Goal: Task Accomplishment & Management: Manage account settings

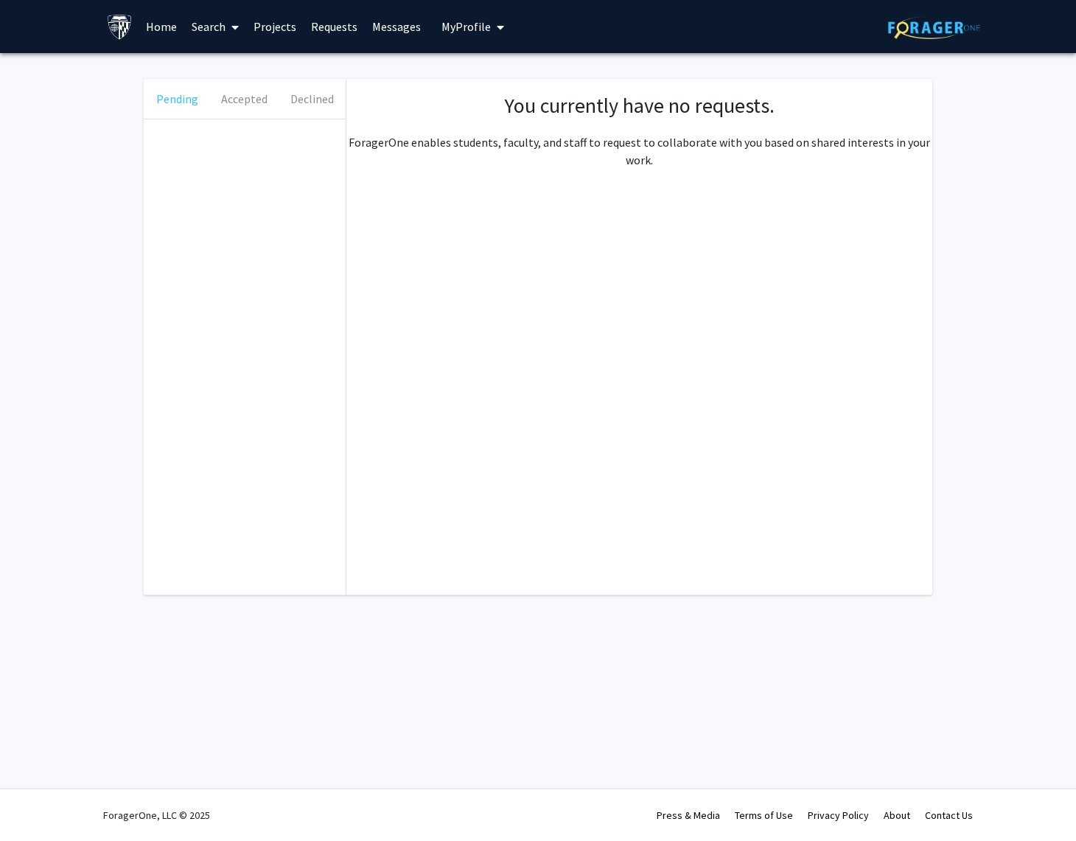
click at [170, 104] on button "Pending" at bounding box center [177, 99] width 67 height 40
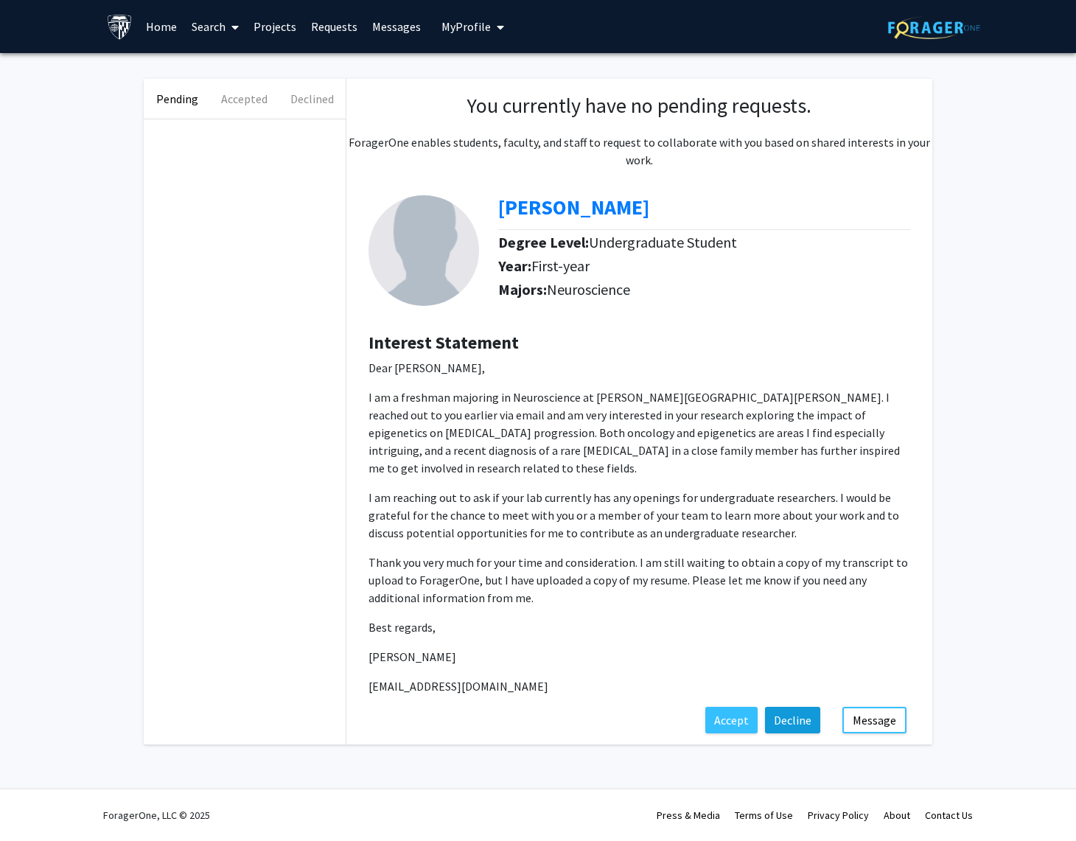
click at [783, 712] on button "Decline" at bounding box center [792, 720] width 55 height 27
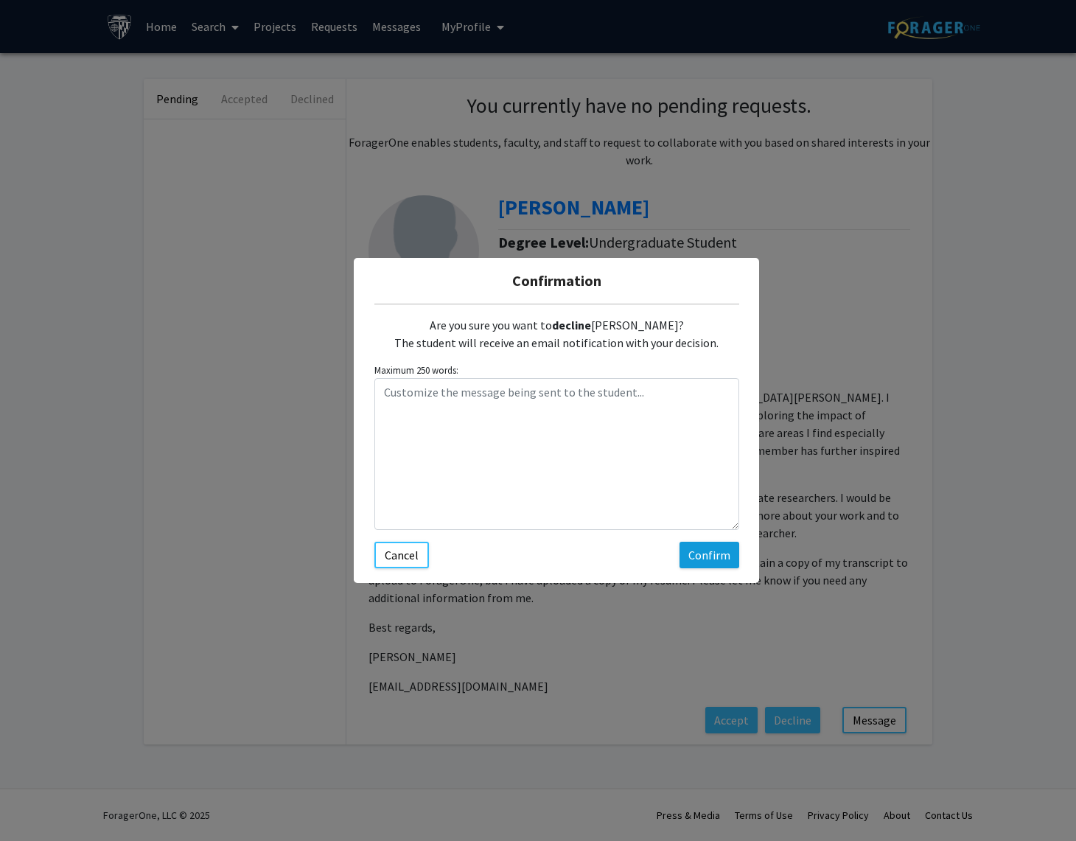
click at [696, 562] on button "Confirm" at bounding box center [709, 554] width 60 height 27
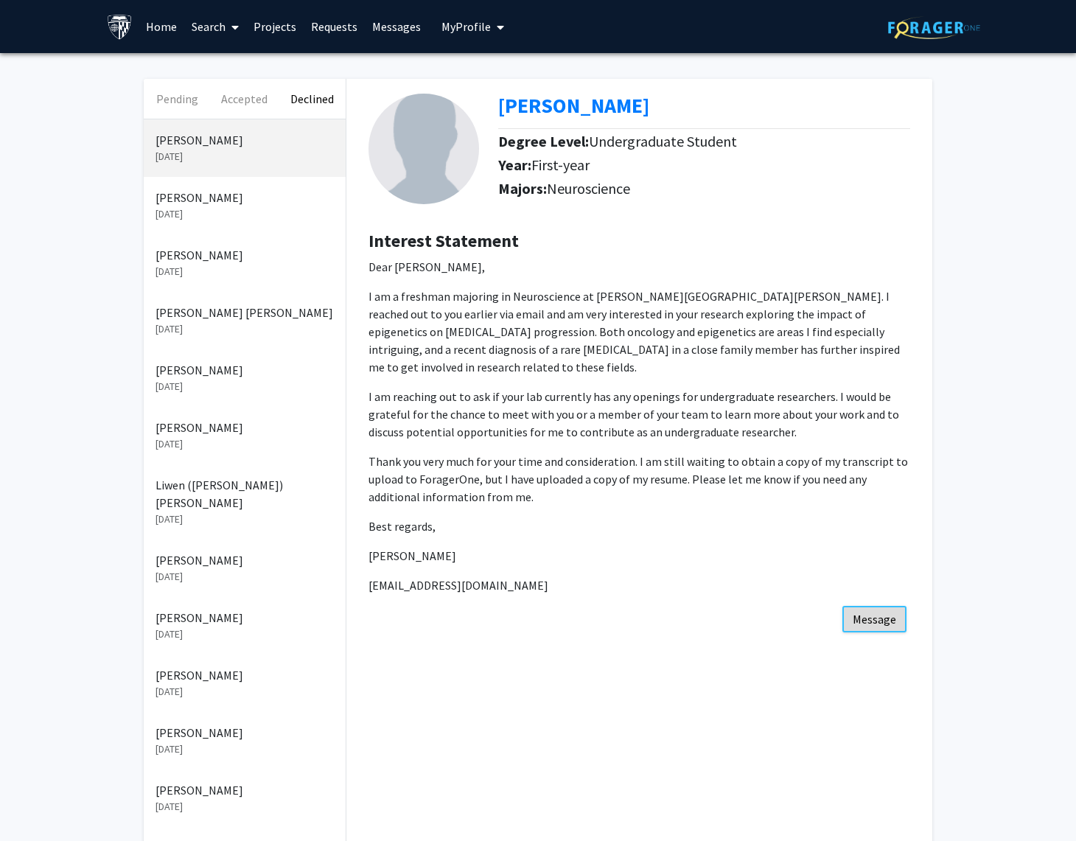
click at [870, 606] on button "Message" at bounding box center [874, 619] width 64 height 27
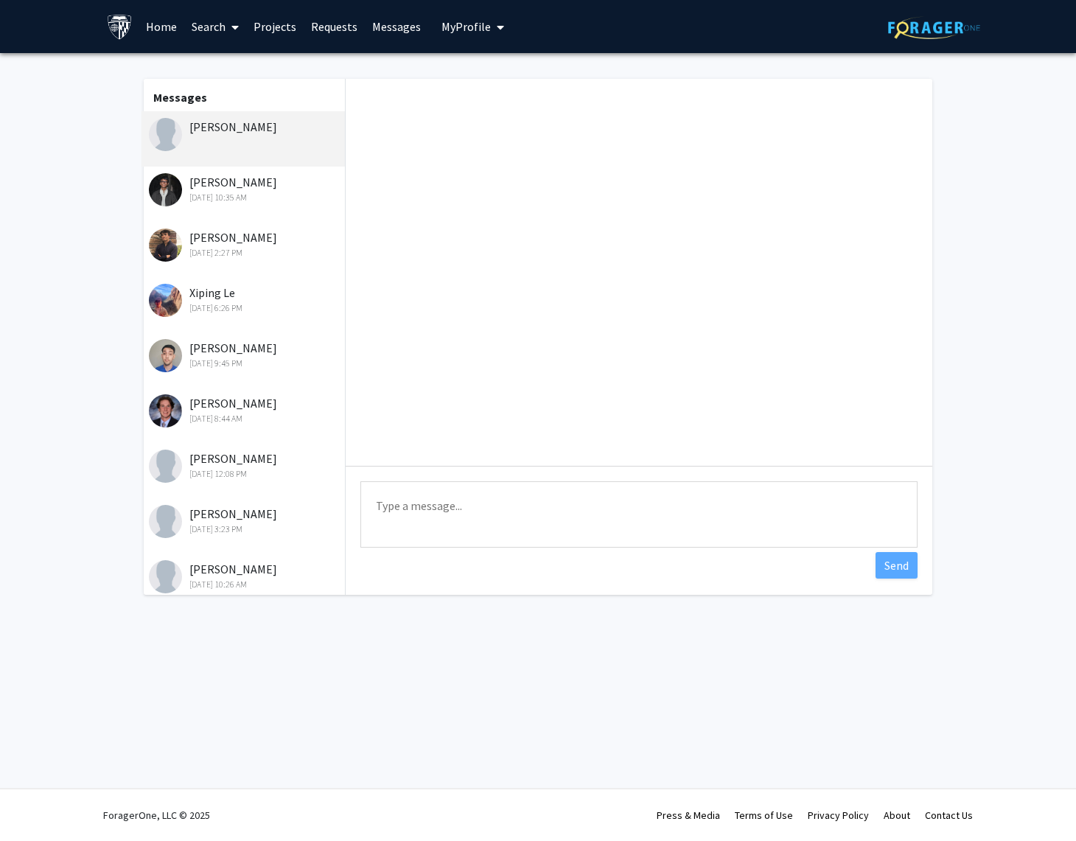
click at [555, 489] on textarea "Type a message" at bounding box center [638, 514] width 557 height 66
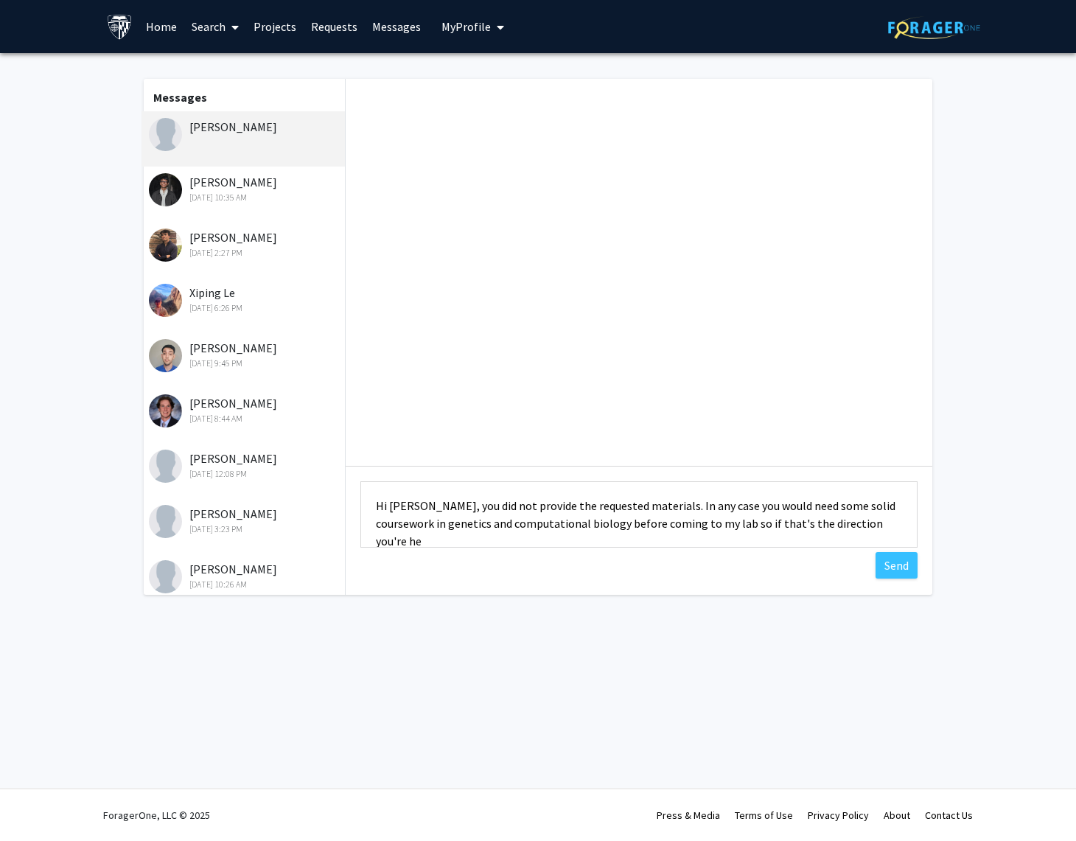
scroll to position [1, 0]
click at [623, 525] on textarea "Hi [PERSON_NAME], you did not provide the requested materials. In any case you …" at bounding box center [638, 514] width 557 height 66
type textarea "Hi [PERSON_NAME], you did not provide the requested materials. In any case you …"
click at [890, 567] on button "Send" at bounding box center [896, 565] width 42 height 27
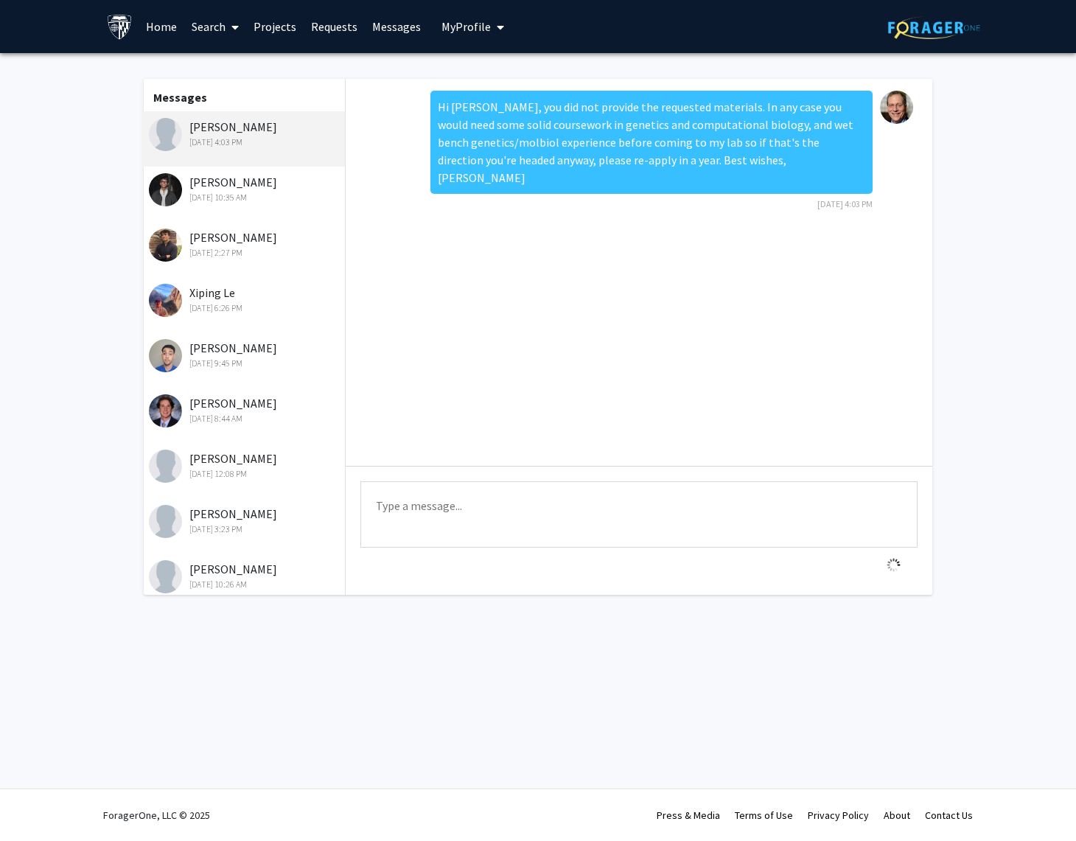
scroll to position [0, 0]
